Goal: Go to known website: Go to known website

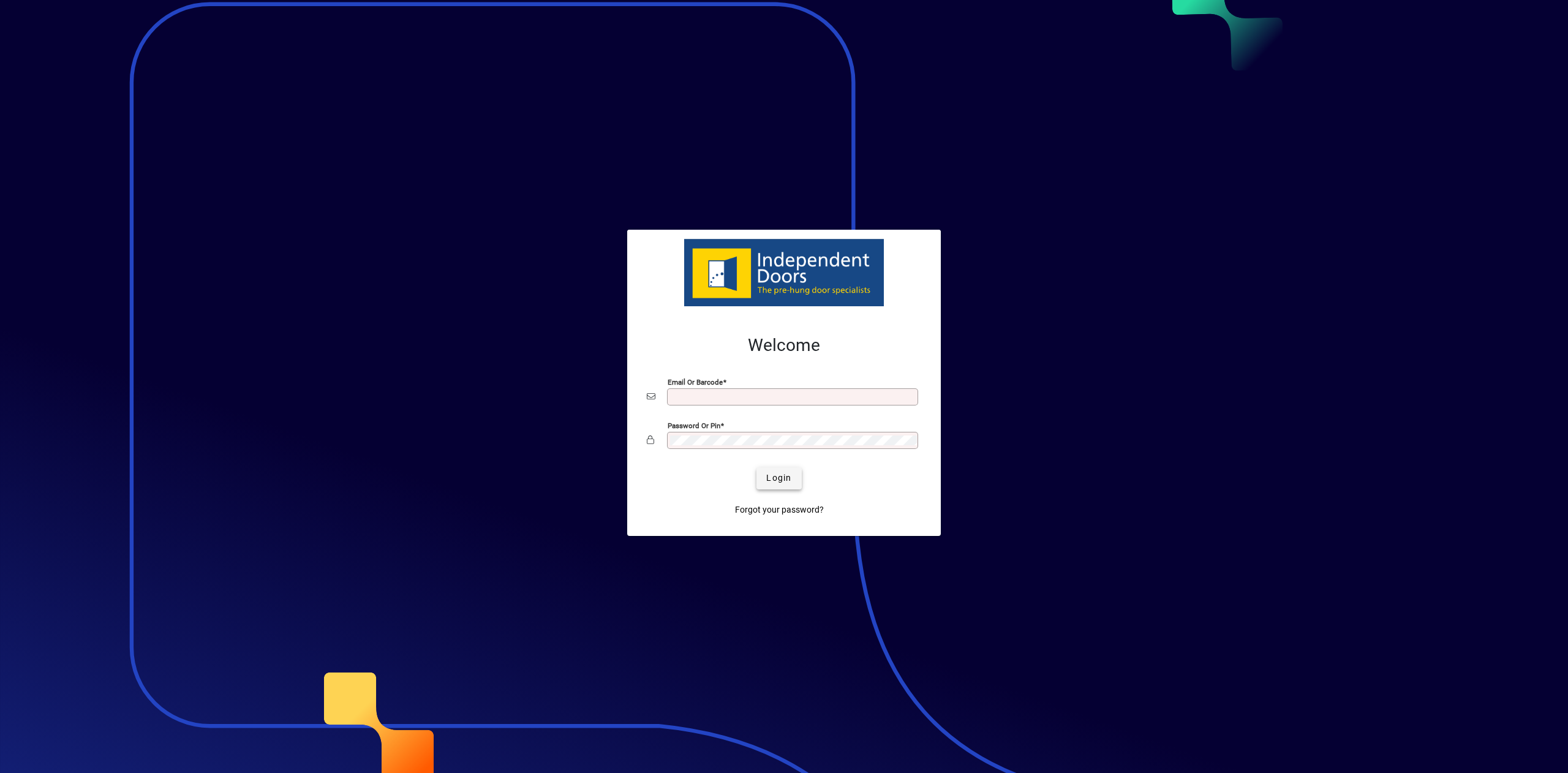
type input "**********"
drag, startPoint x: 773, startPoint y: 474, endPoint x: 873, endPoint y: 229, distance: 264.6
click at [773, 474] on span "Login" at bounding box center [778, 478] width 25 height 13
